Goal: Task Accomplishment & Management: Manage account settings

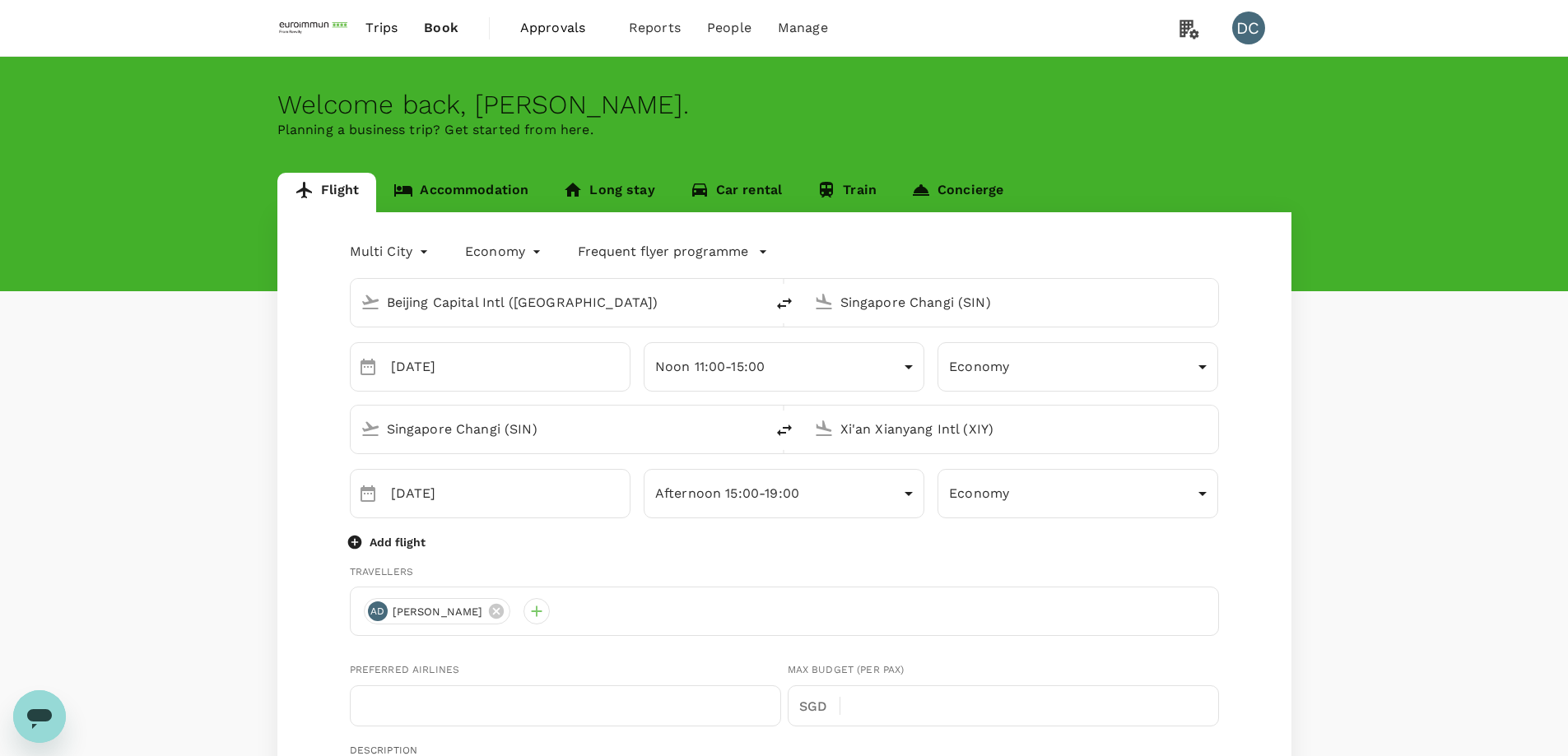
click at [436, 28] on span "Book" at bounding box center [441, 28] width 35 height 20
click at [440, 187] on link "Accommodation" at bounding box center [461, 193] width 169 height 40
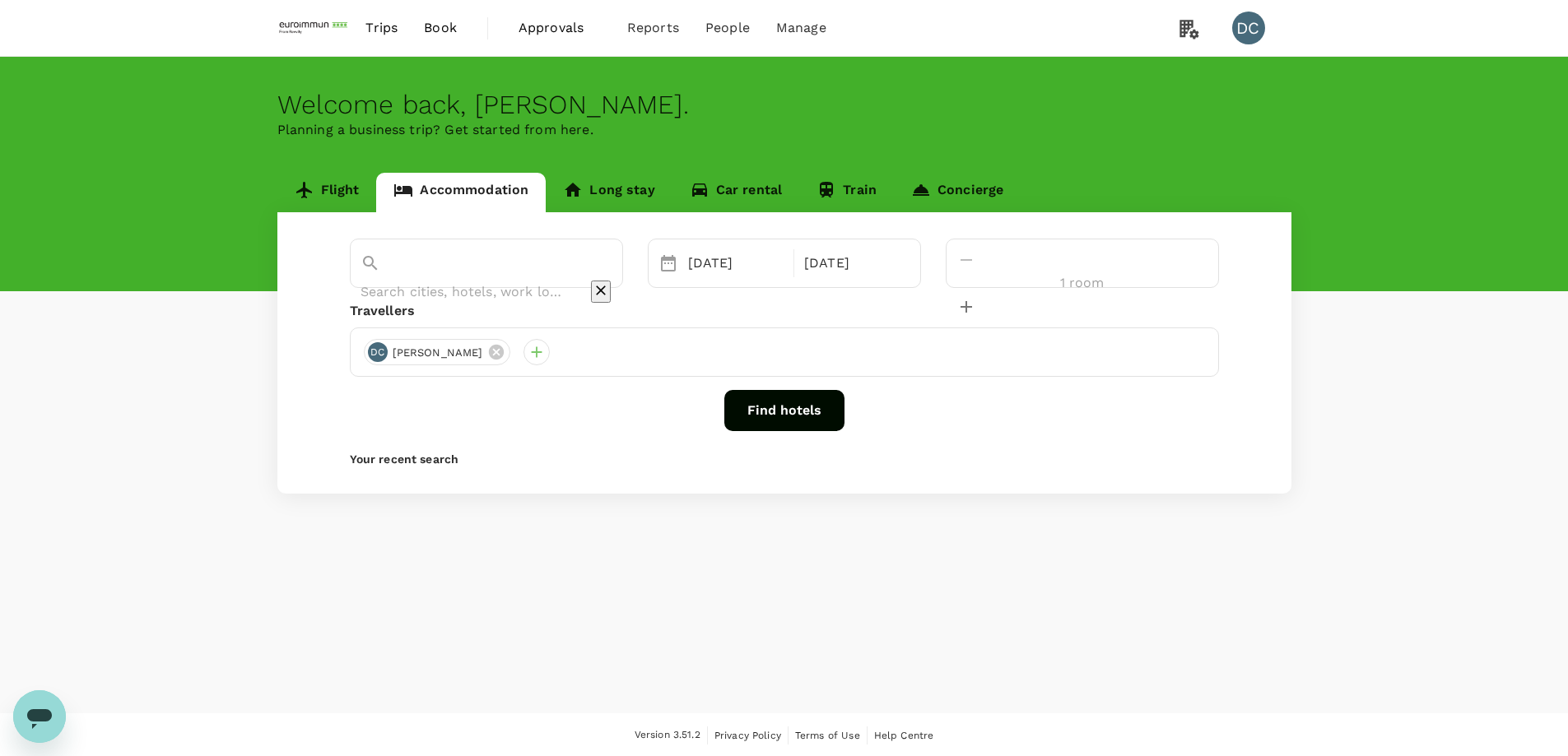
type input "[GEOGRAPHIC_DATA] Nongsa"
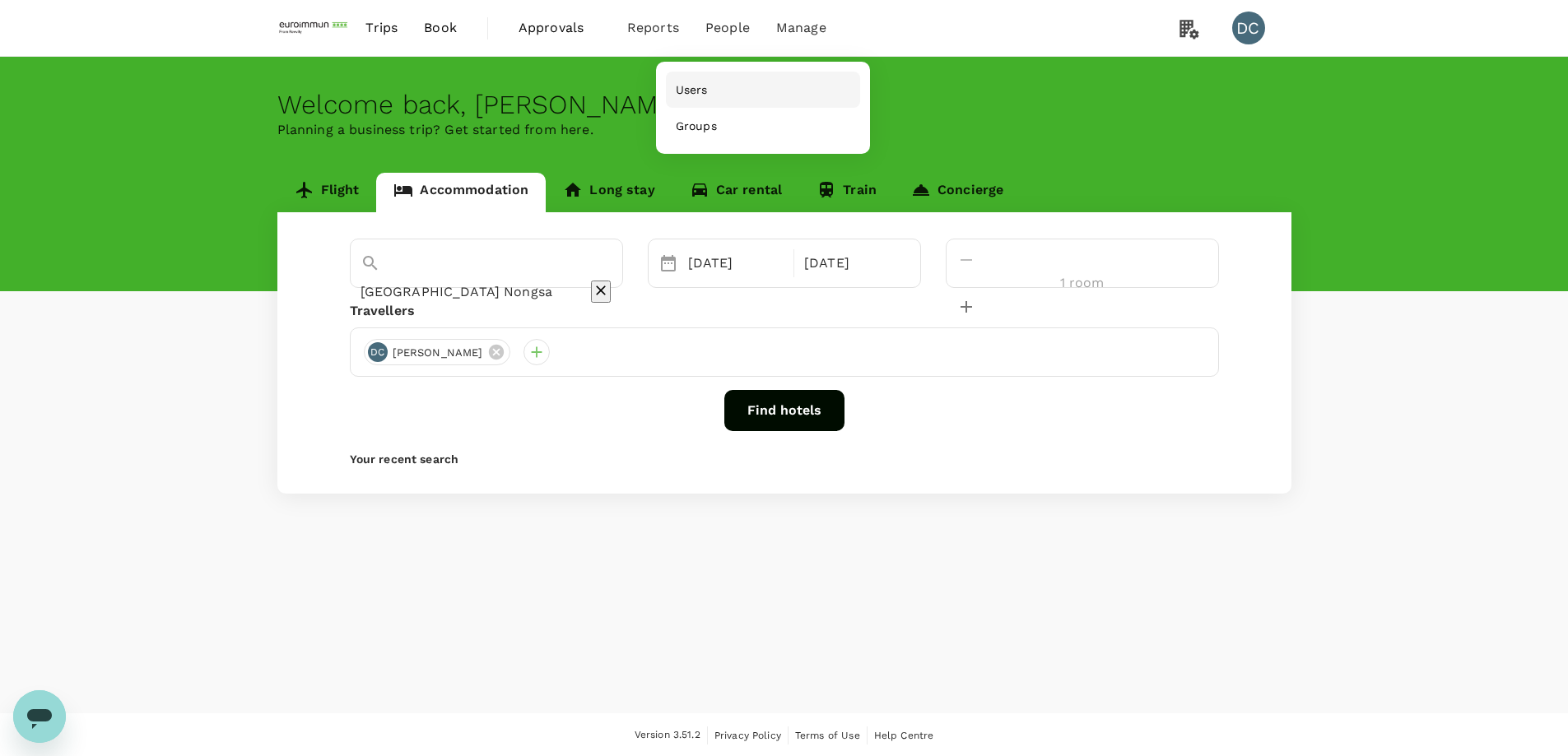
click at [690, 95] on span "Users" at bounding box center [691, 90] width 32 height 17
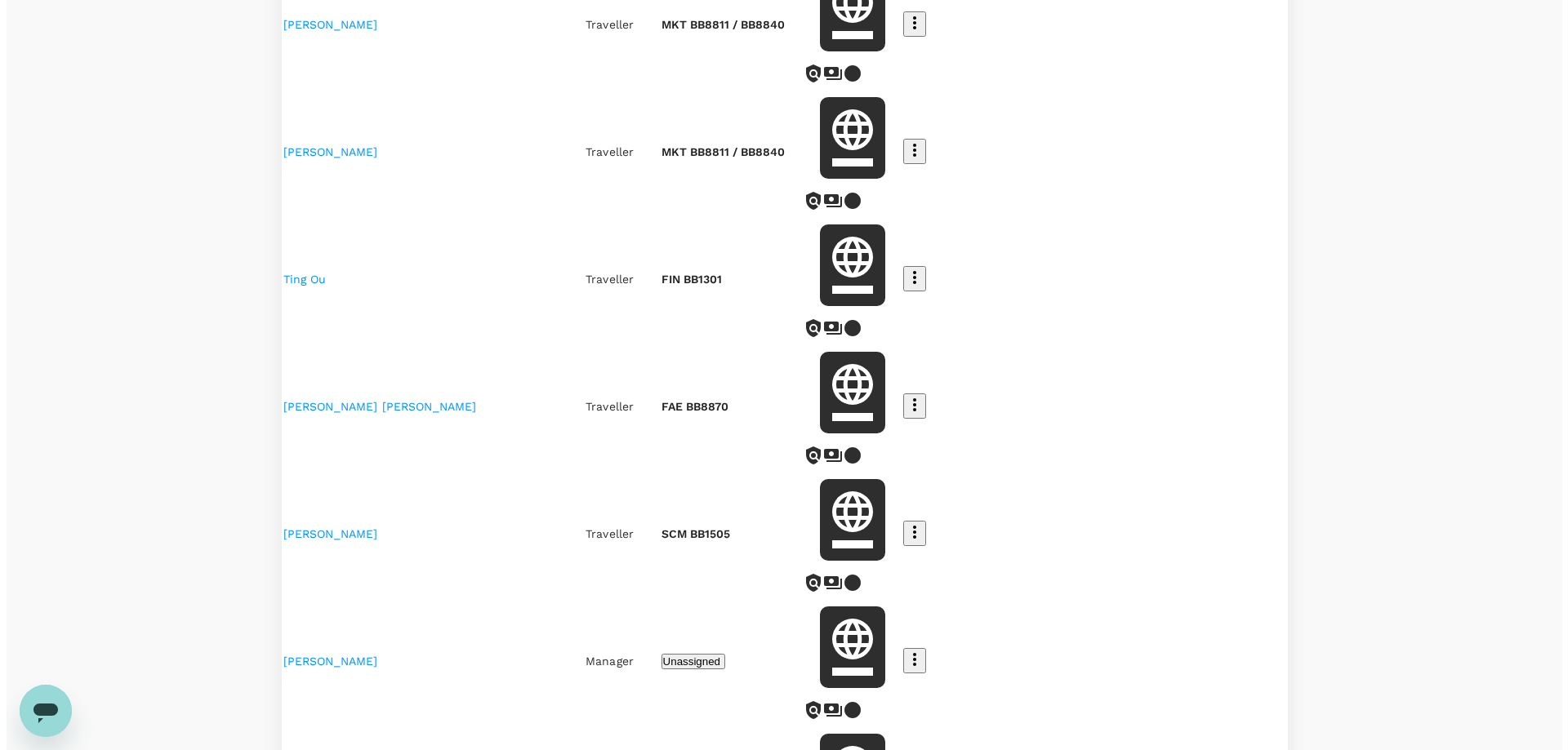
scroll to position [653, 0]
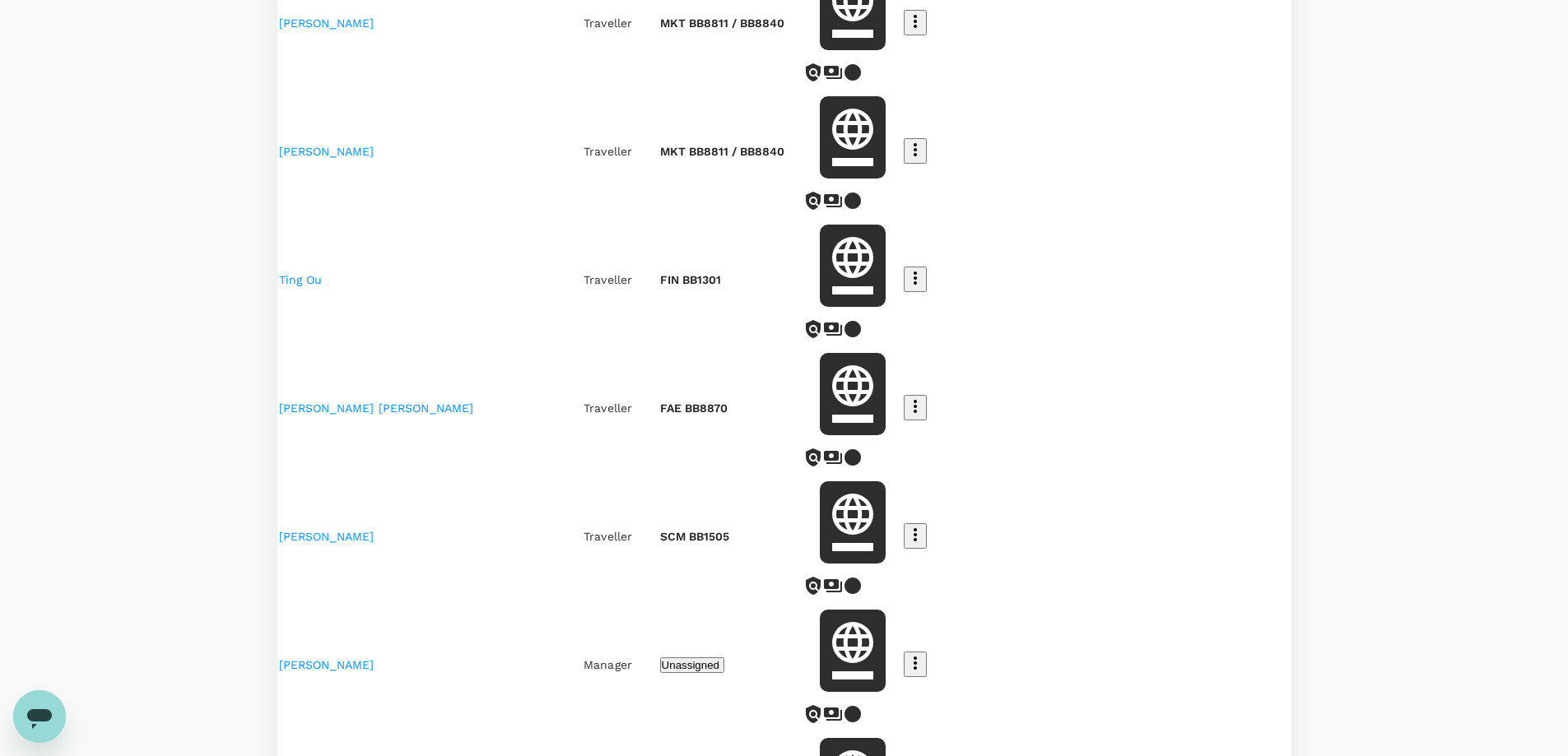
click at [926, 653] on icon "button" at bounding box center [915, 663] width 20 height 20
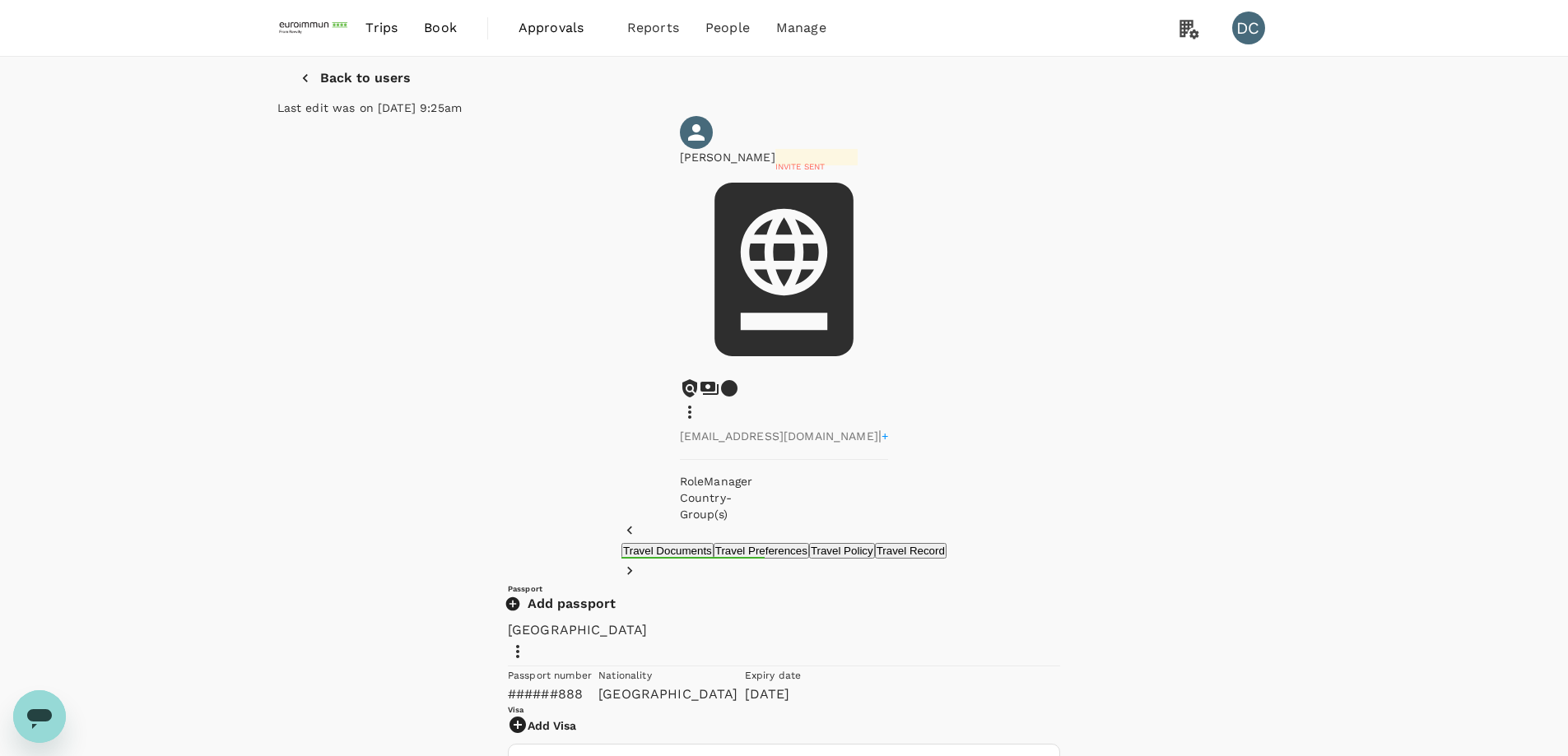
click at [691, 406] on icon at bounding box center [689, 412] width 4 height 13
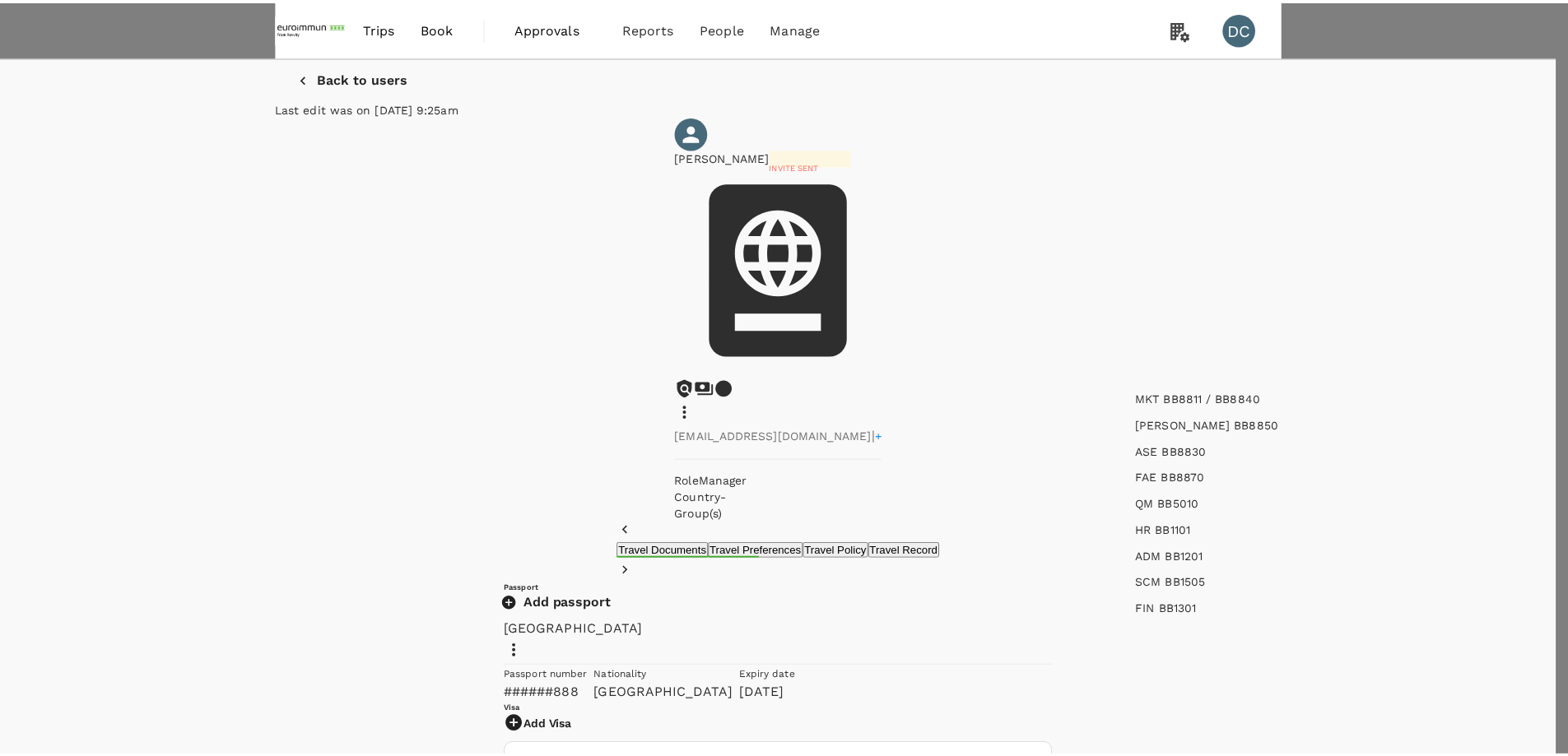
scroll to position [4, 0]
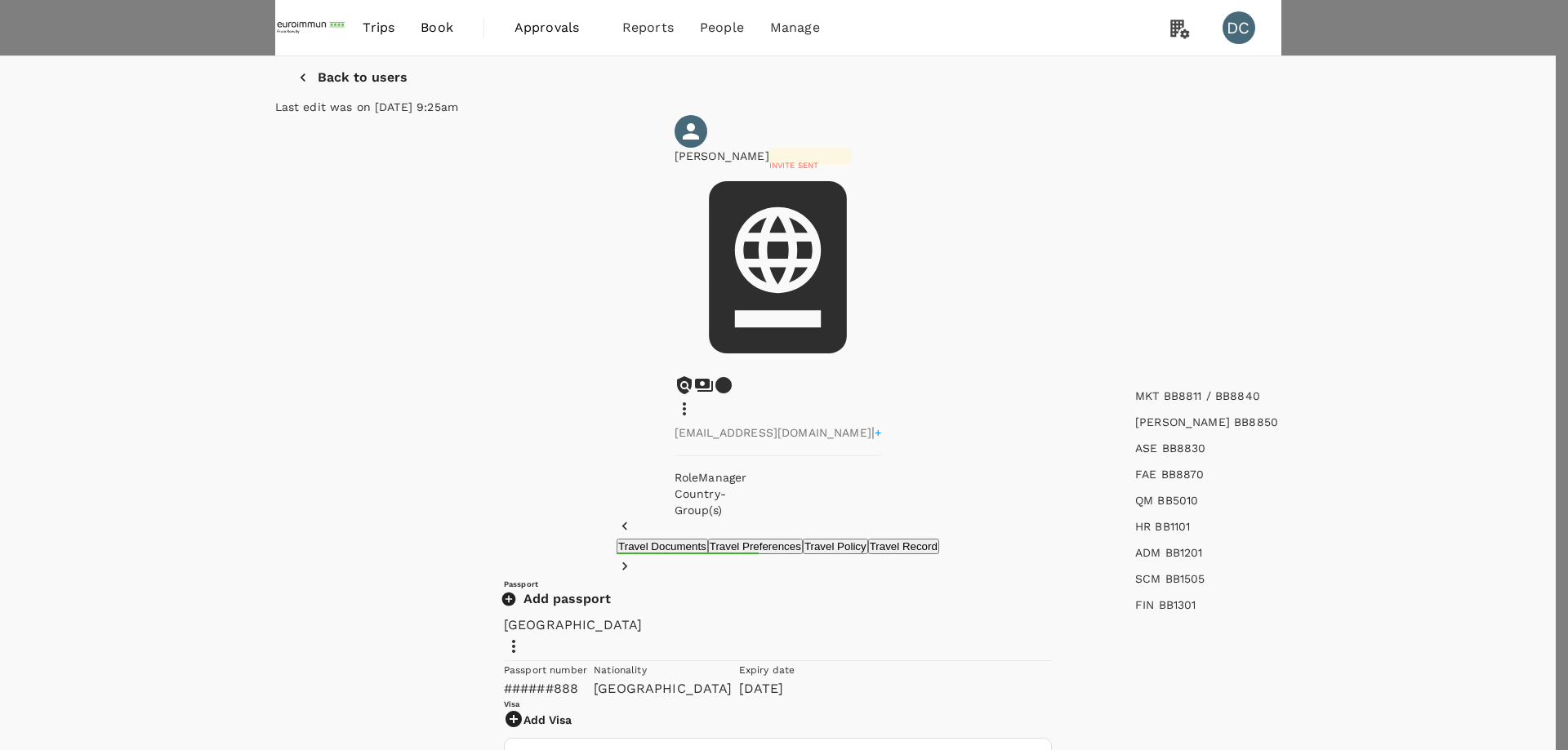
click at [1231, 419] on li "[PERSON_NAME] BB8850" at bounding box center [1335, 423] width 426 height 26
type input "[PERSON_NAME] BB8850"
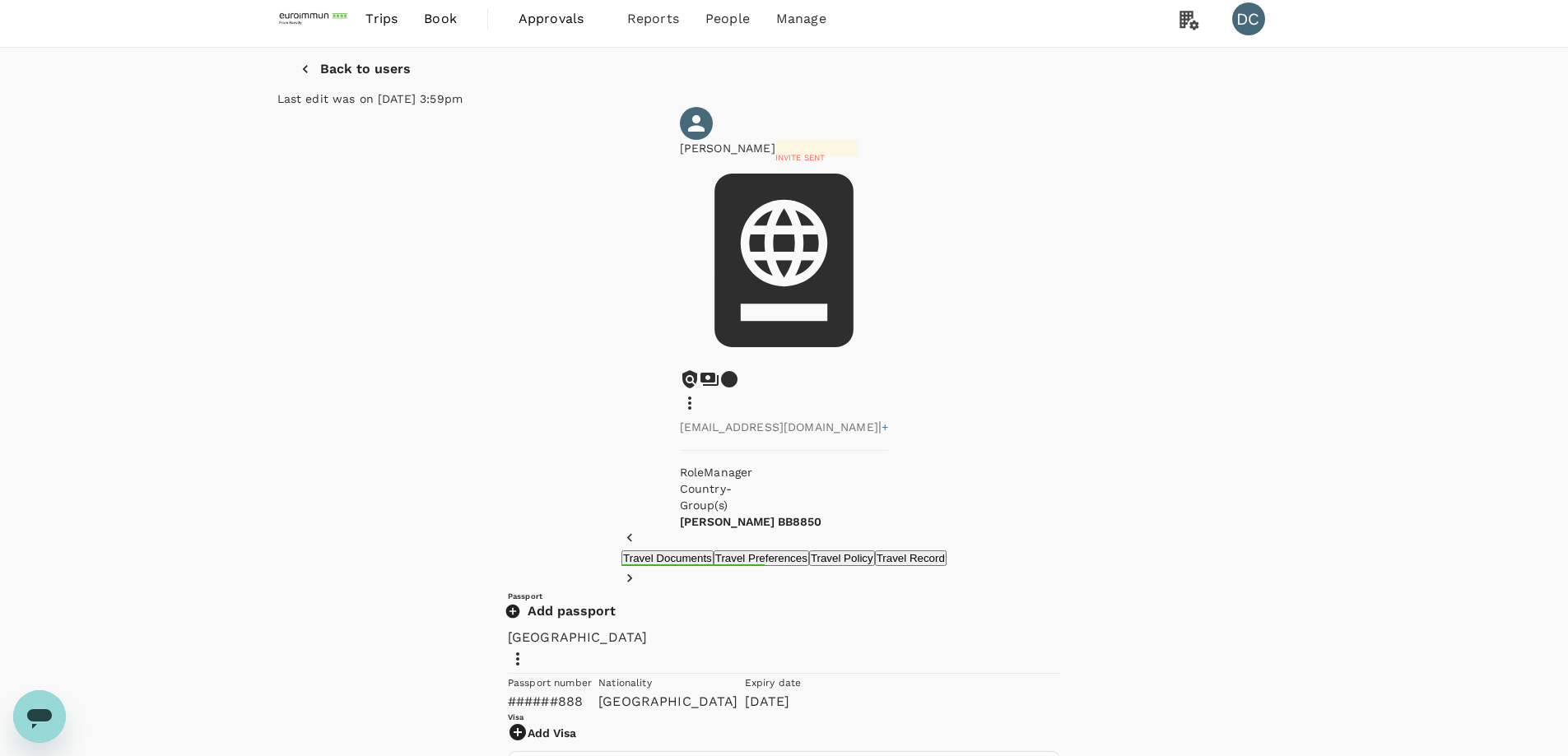
scroll to position [0, 0]
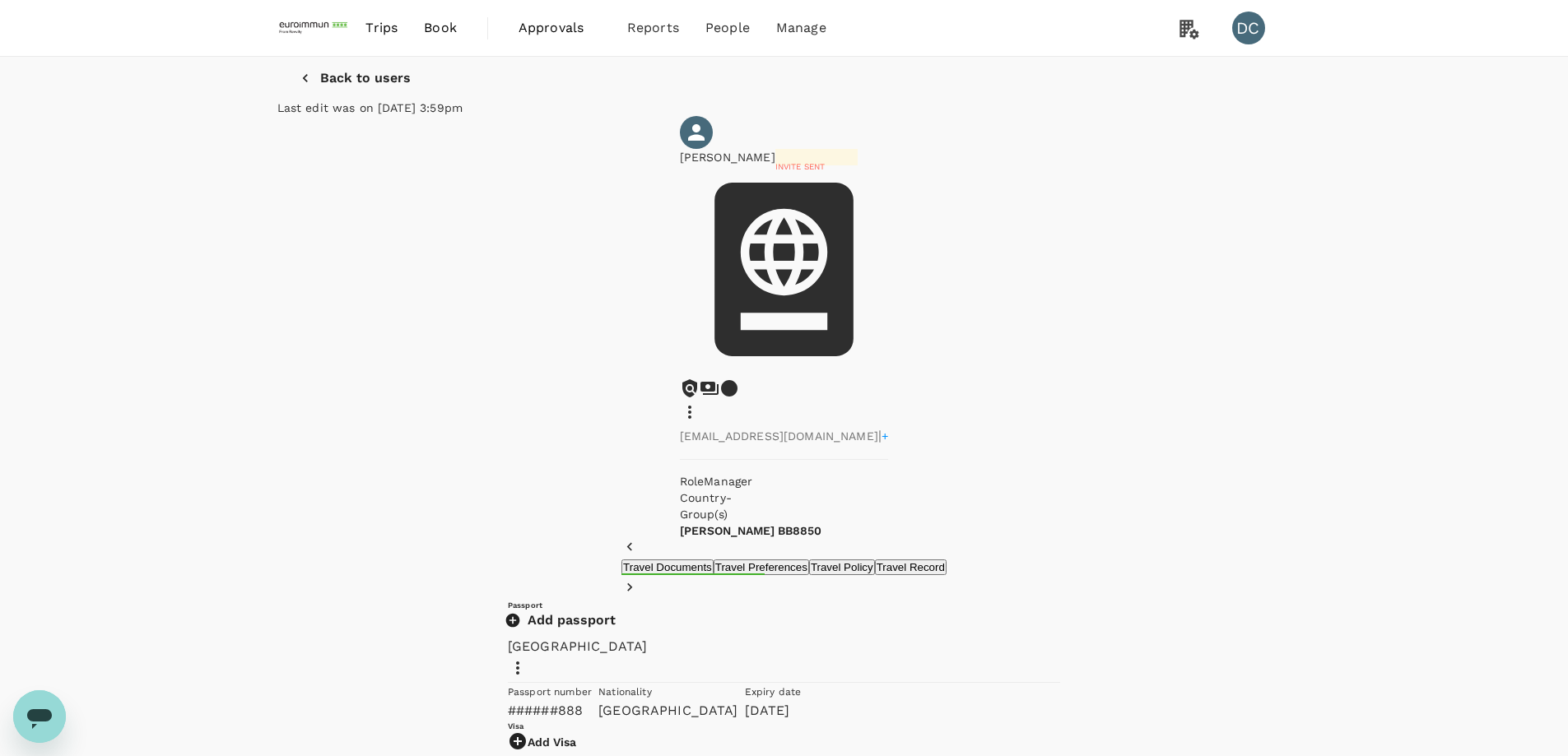
click at [335, 85] on p "Back to users" at bounding box center [366, 78] width 91 height 15
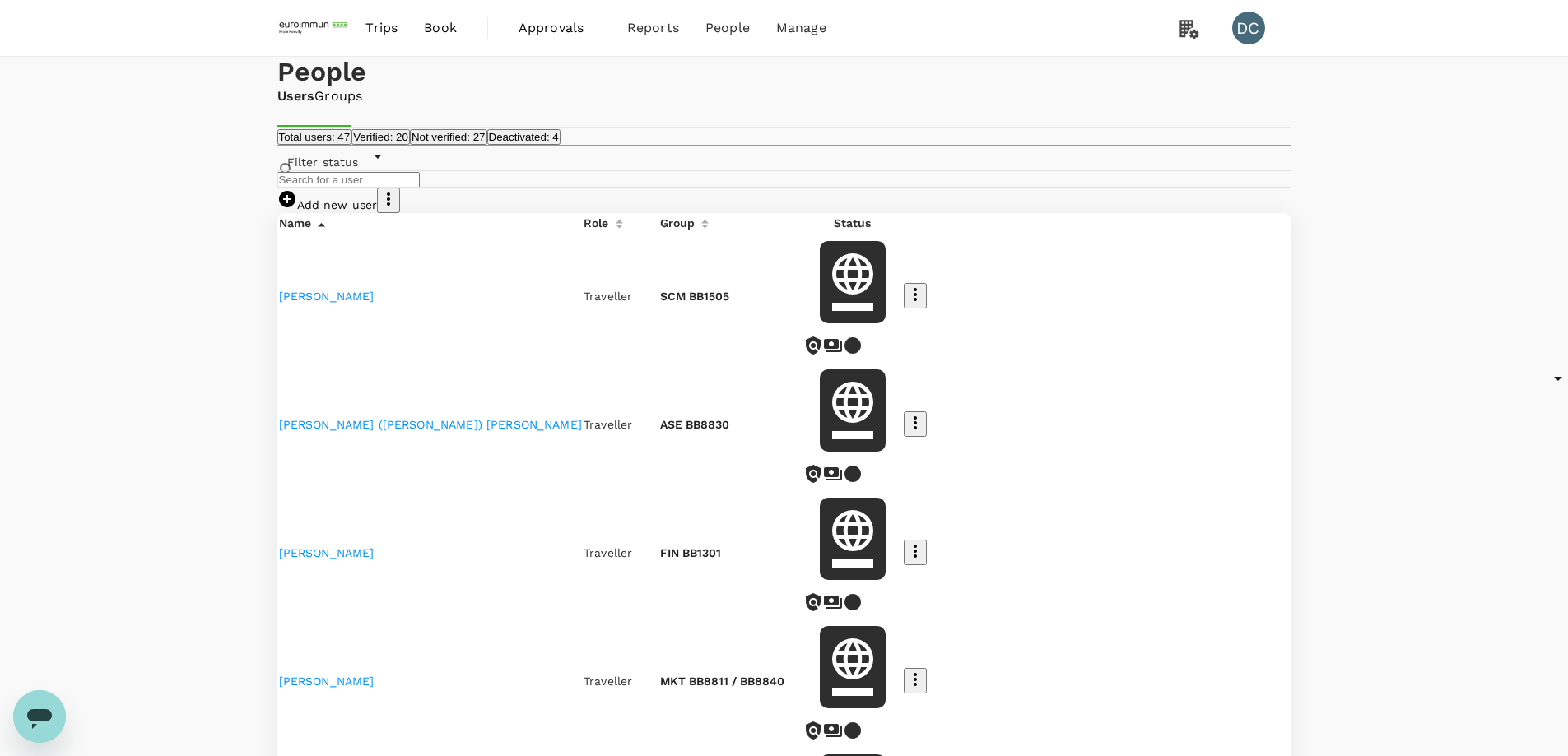
click at [443, 30] on span "Book" at bounding box center [440, 28] width 33 height 20
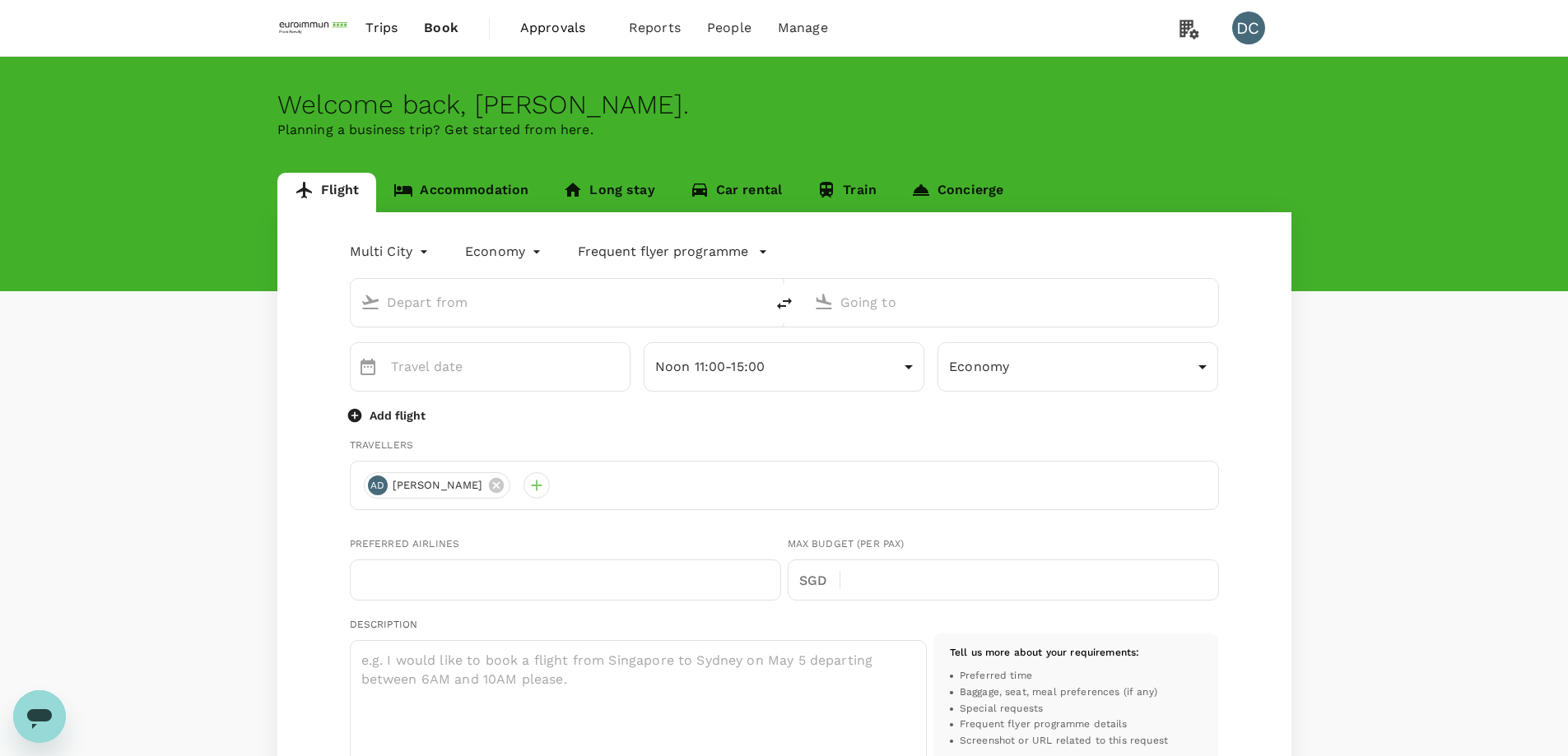
type input "roundtrip"
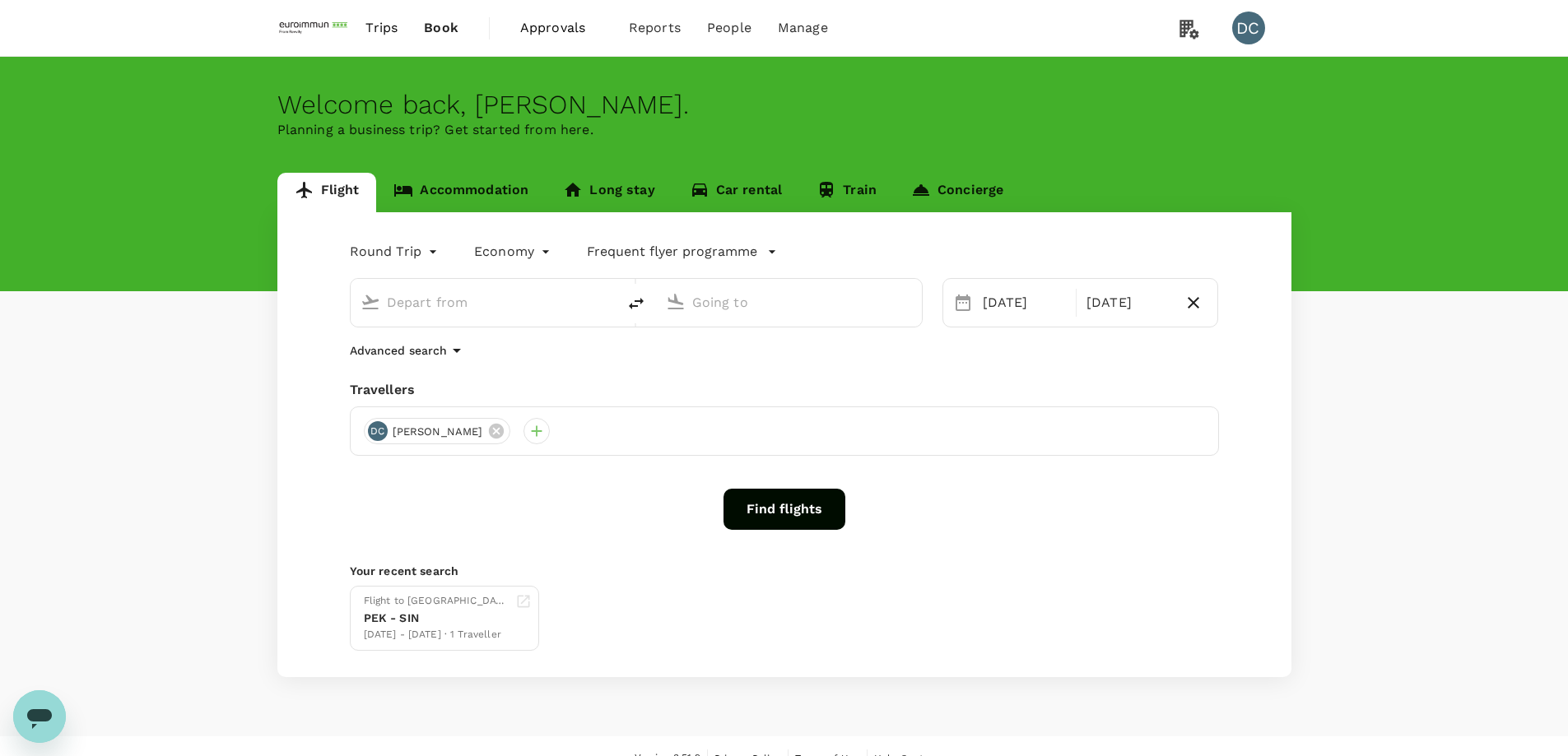
type input "Beijing Capital Intl ([GEOGRAPHIC_DATA])"
type input "Singapore Changi (SIN)"
